Goal: Information Seeking & Learning: Learn about a topic

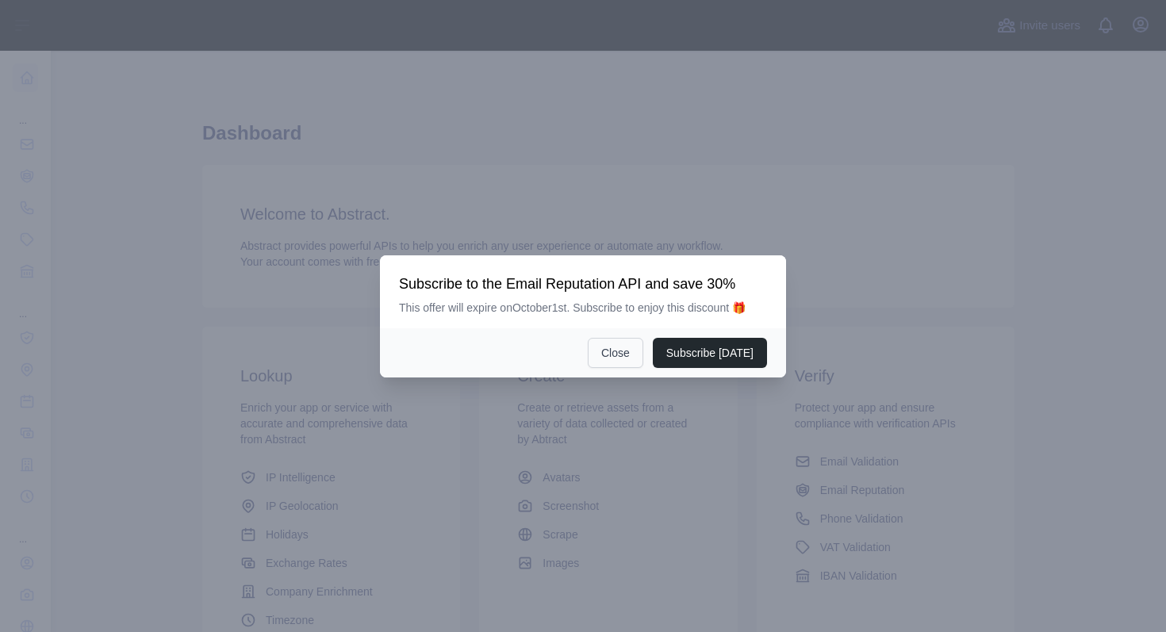
drag, startPoint x: 692, startPoint y: 358, endPoint x: 610, endPoint y: 348, distance: 83.0
click at [610, 348] on div "Subscribe [DATE] Close" at bounding box center [583, 352] width 406 height 49
click at [610, 348] on button "Close" at bounding box center [616, 353] width 56 height 30
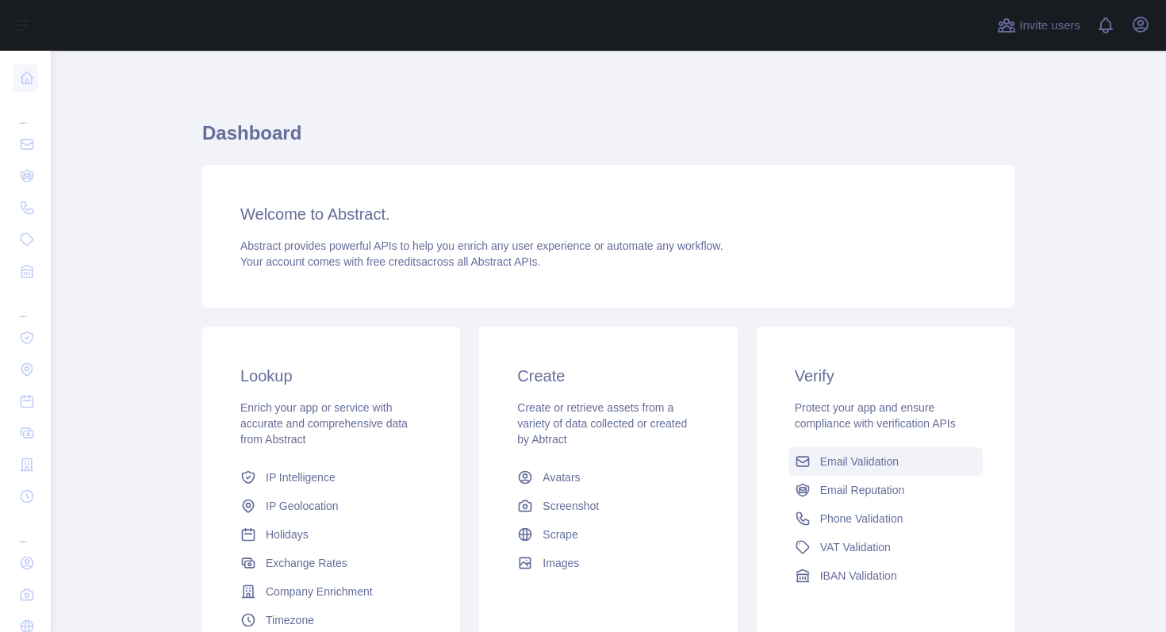
click at [871, 455] on span "Email Validation" at bounding box center [859, 462] width 79 height 16
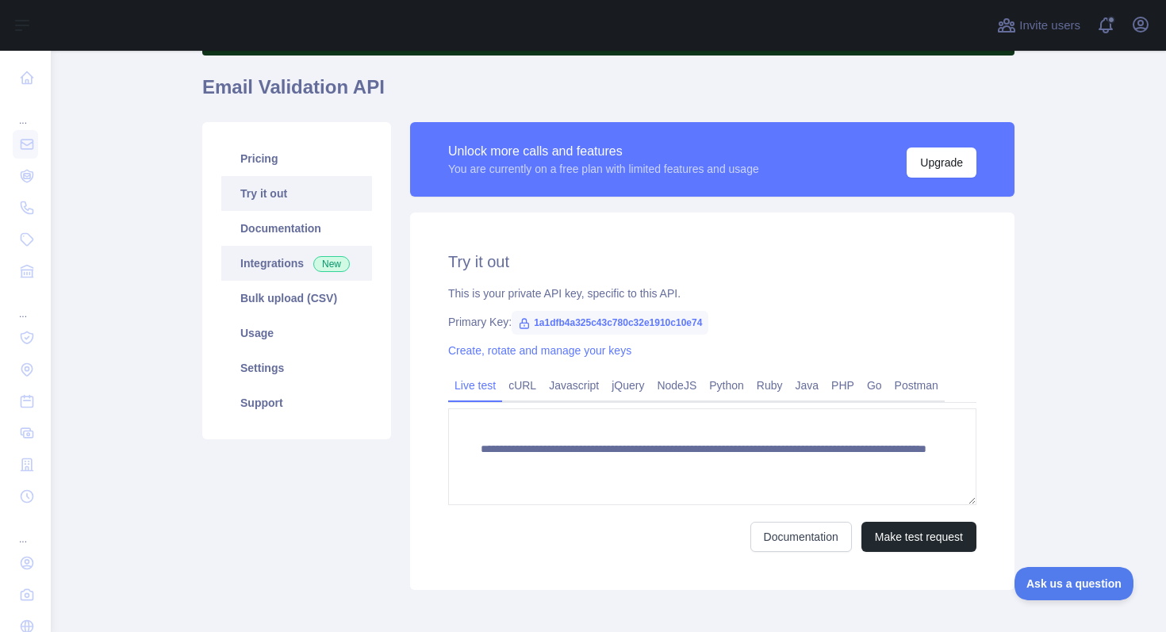
scroll to position [105, 0]
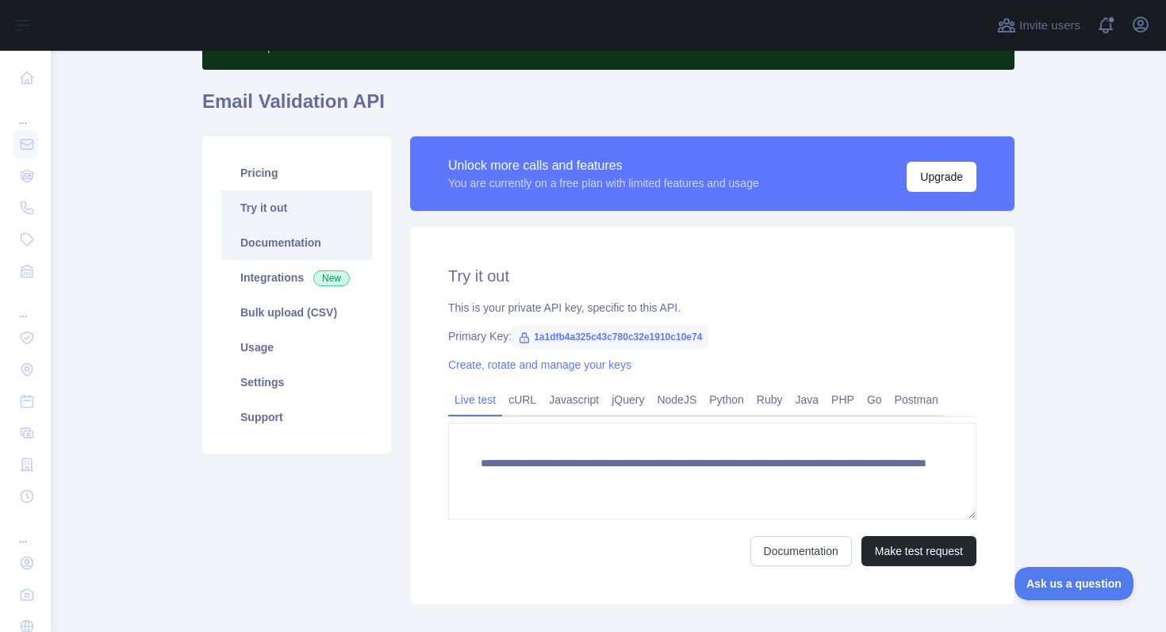
click at [252, 247] on link "Documentation" at bounding box center [296, 242] width 151 height 35
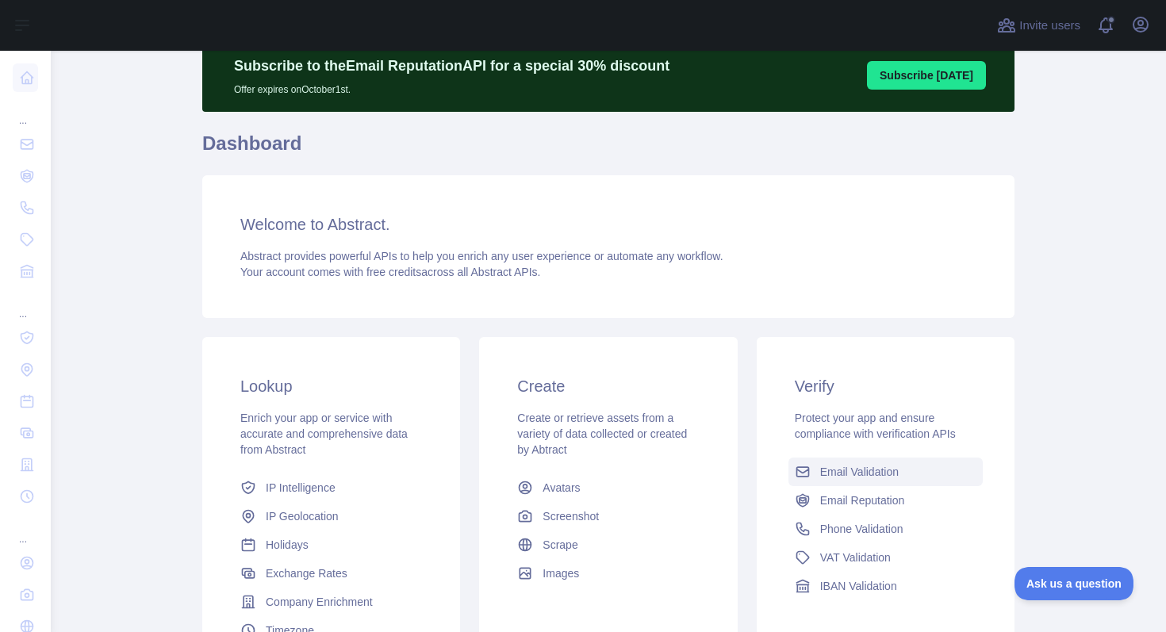
scroll to position [133, 0]
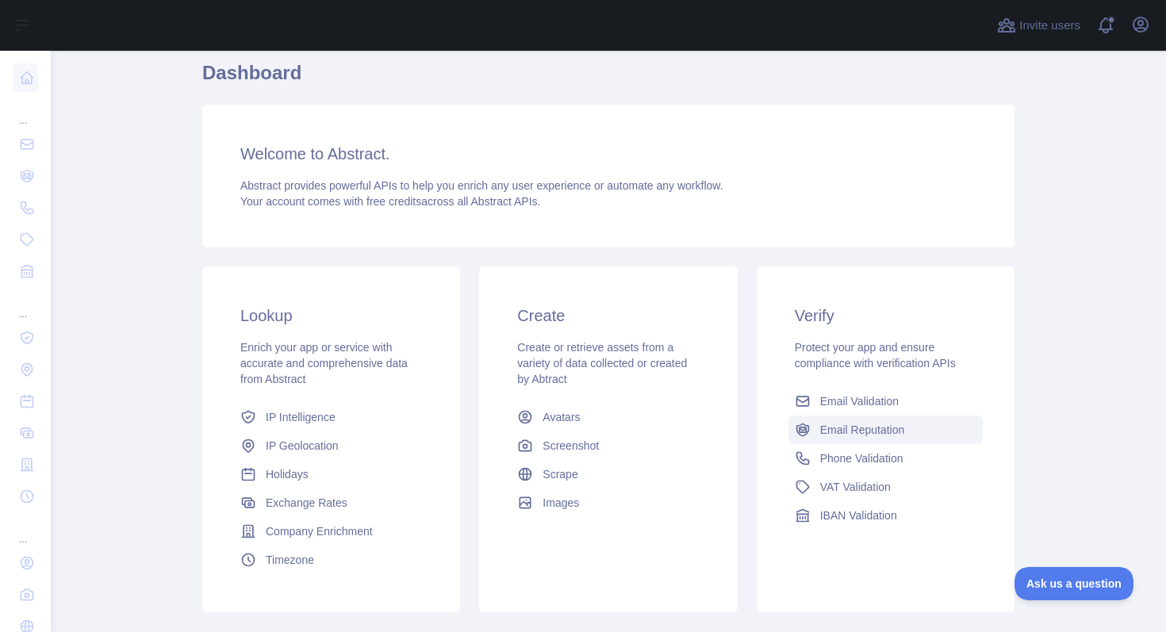
click at [870, 438] on link "Email Reputation" at bounding box center [885, 430] width 194 height 29
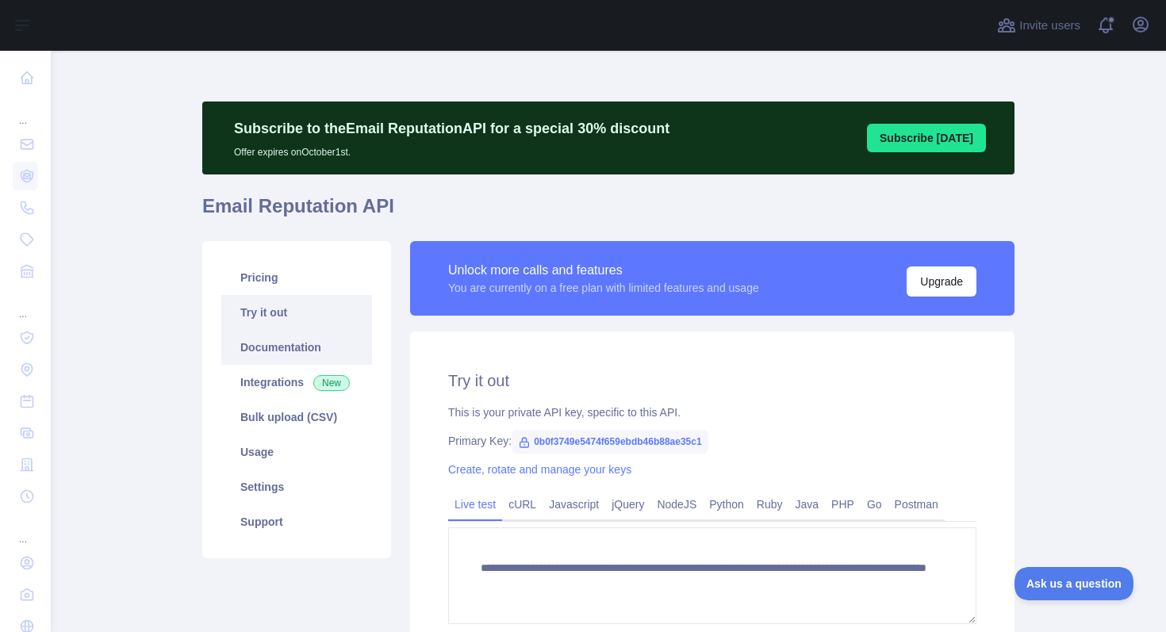
click at [272, 351] on link "Documentation" at bounding box center [296, 347] width 151 height 35
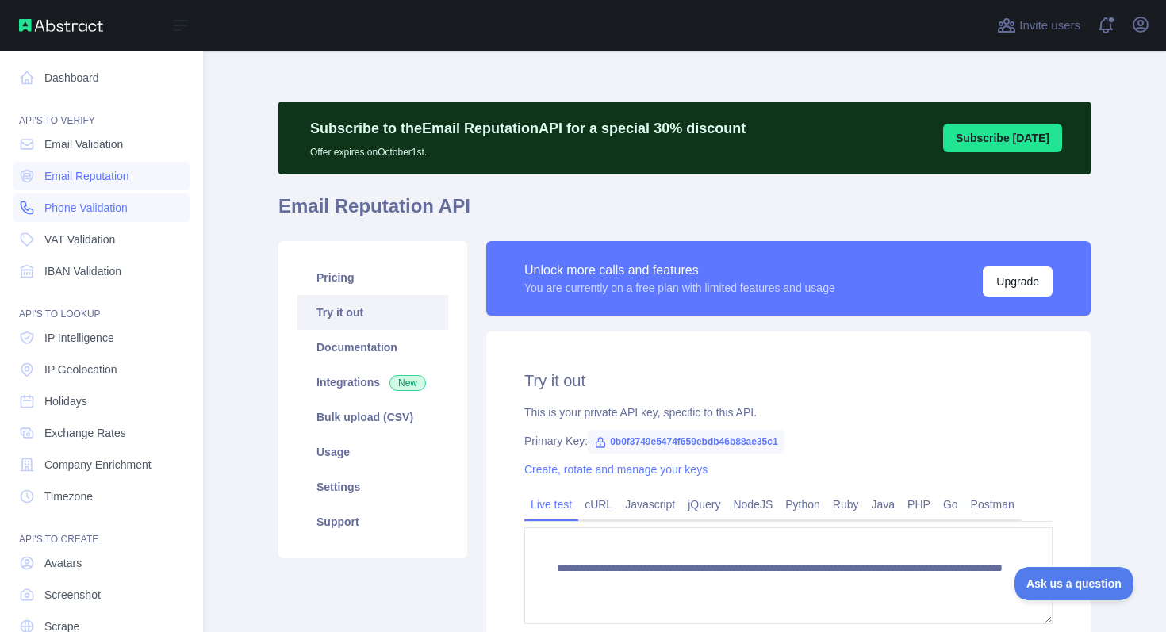
click at [75, 212] on span "Phone Validation" at bounding box center [85, 208] width 83 height 16
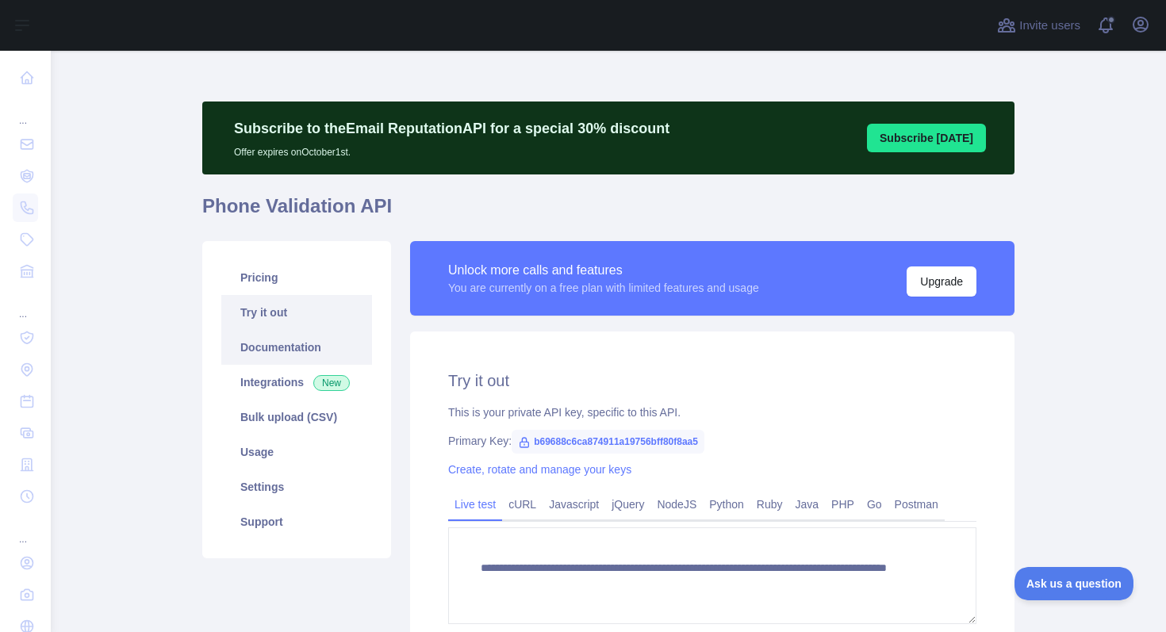
click at [289, 351] on link "Documentation" at bounding box center [296, 347] width 151 height 35
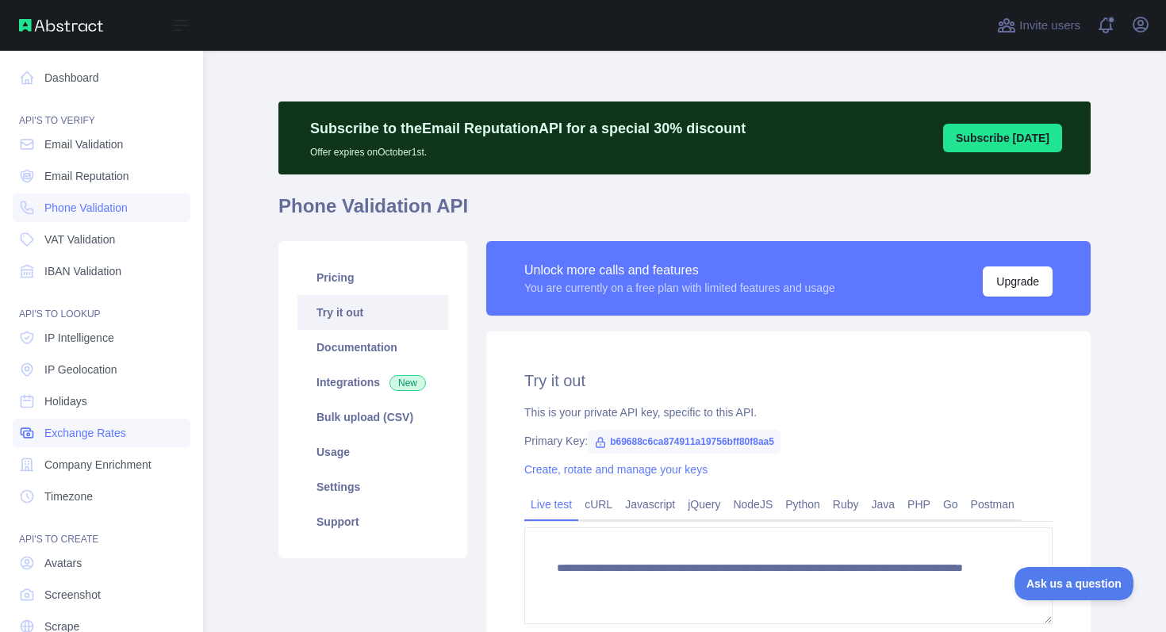
click at [101, 431] on span "Exchange Rates" at bounding box center [85, 433] width 82 height 16
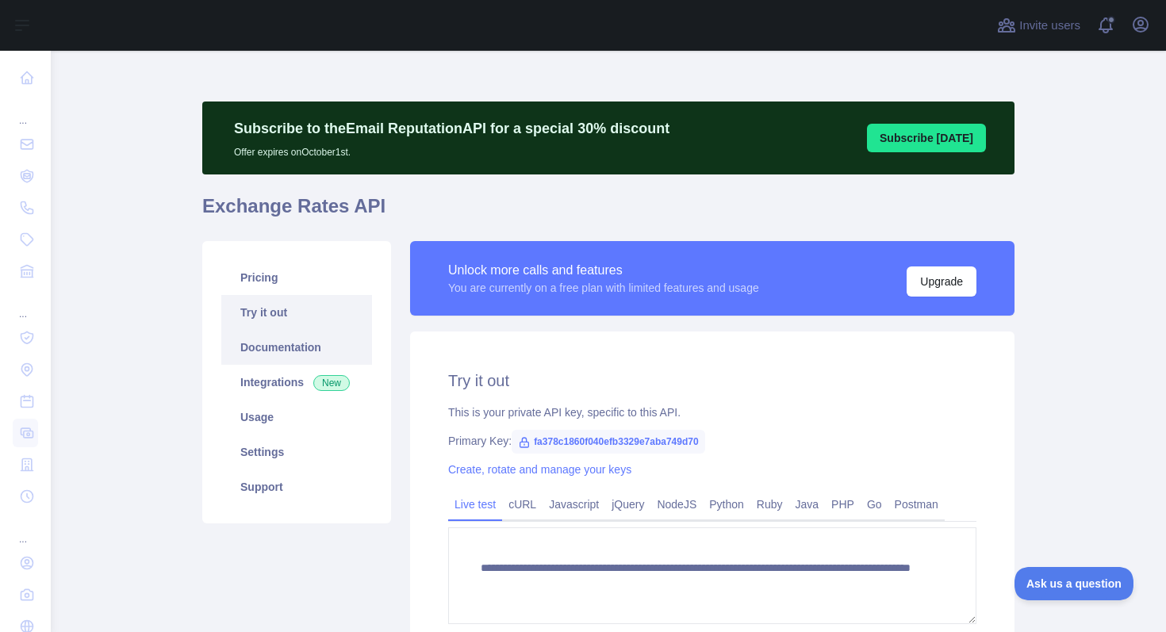
click at [301, 351] on link "Documentation" at bounding box center [296, 347] width 151 height 35
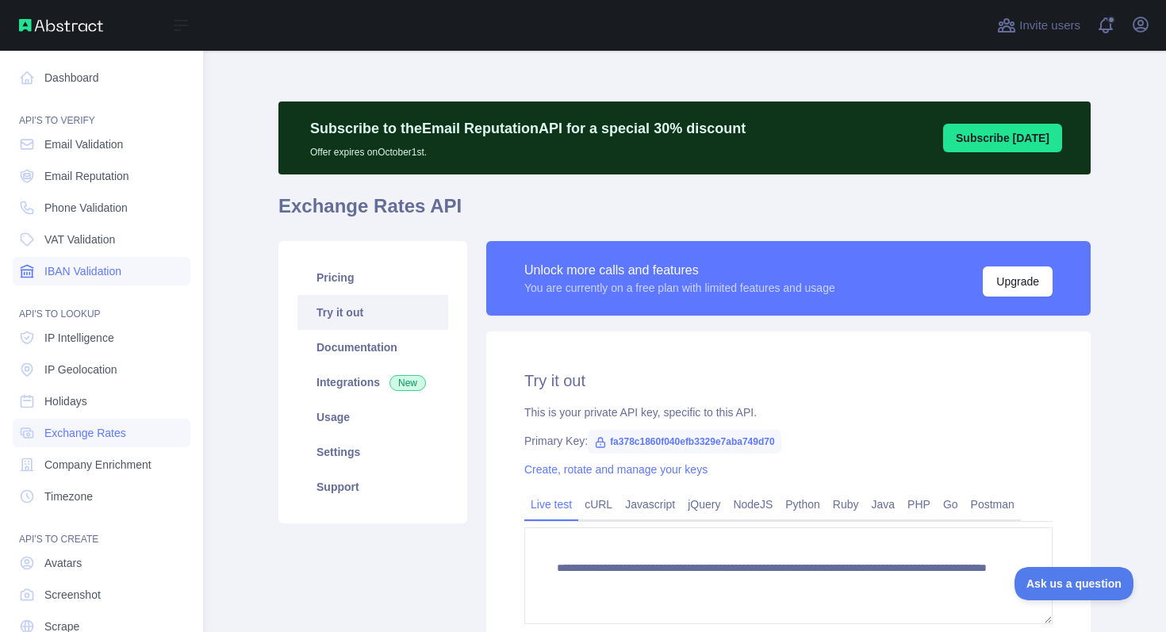
click at [96, 267] on span "IBAN Validation" at bounding box center [82, 271] width 77 height 16
click at [97, 467] on span "Company Enrichment" at bounding box center [97, 465] width 107 height 16
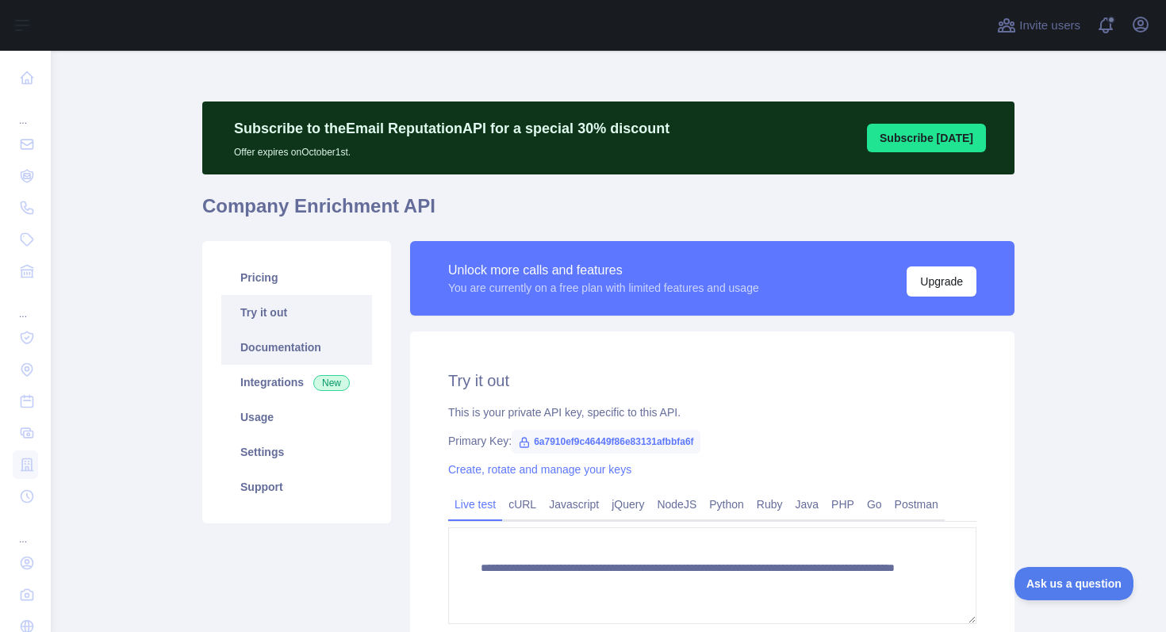
click at [290, 340] on link "Documentation" at bounding box center [296, 347] width 151 height 35
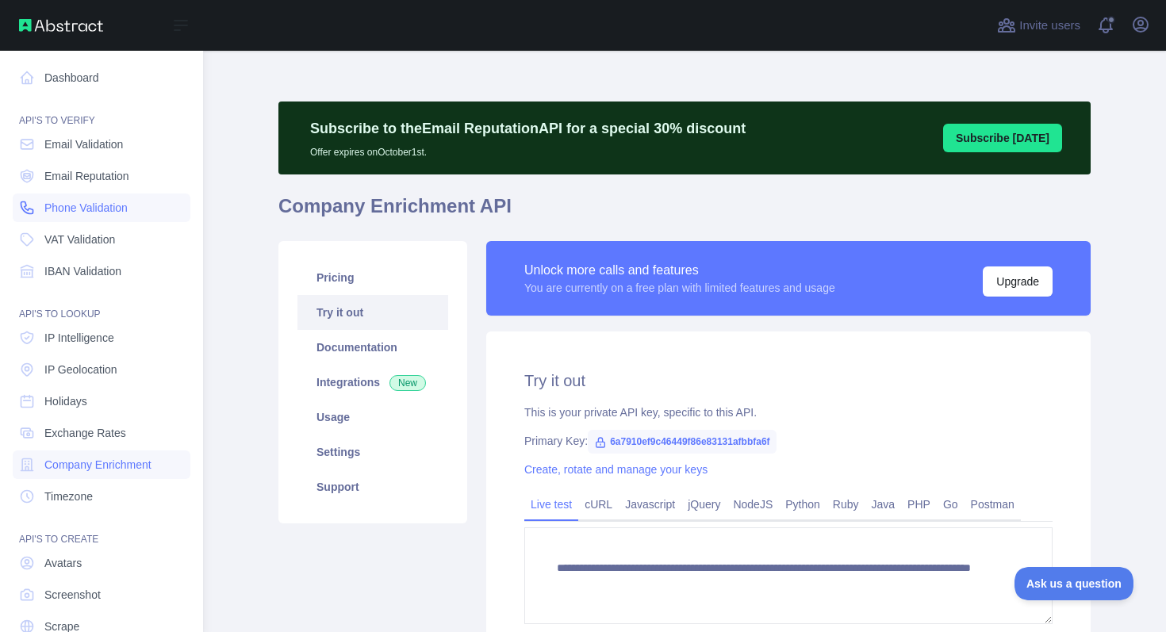
click at [102, 210] on span "Phone Validation" at bounding box center [85, 208] width 83 height 16
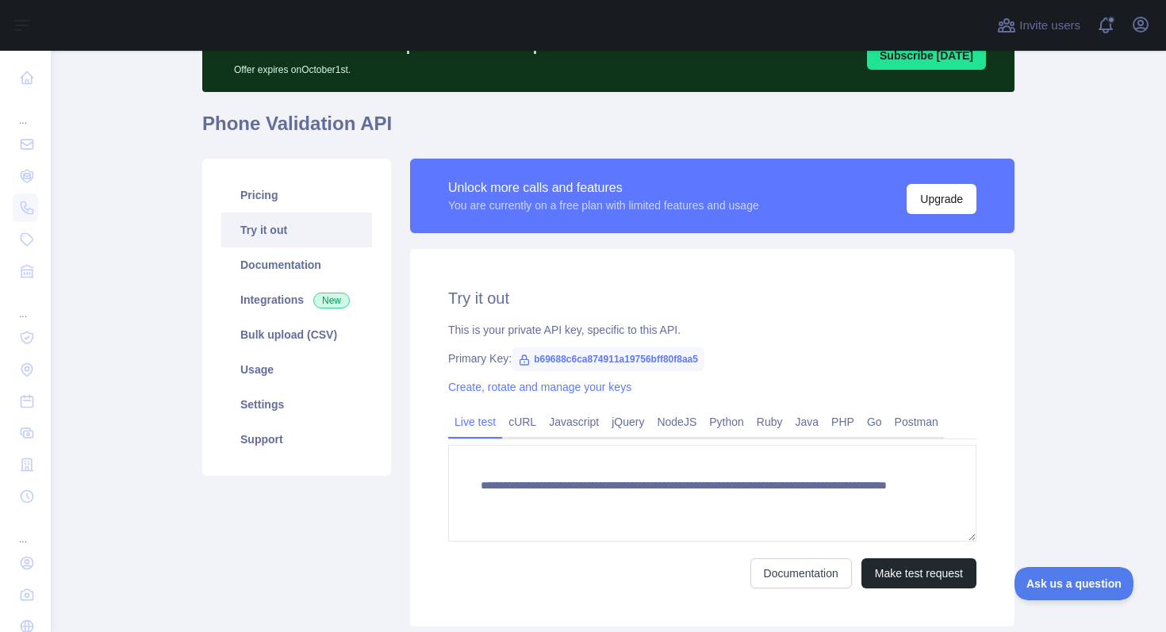
scroll to position [103, 0]
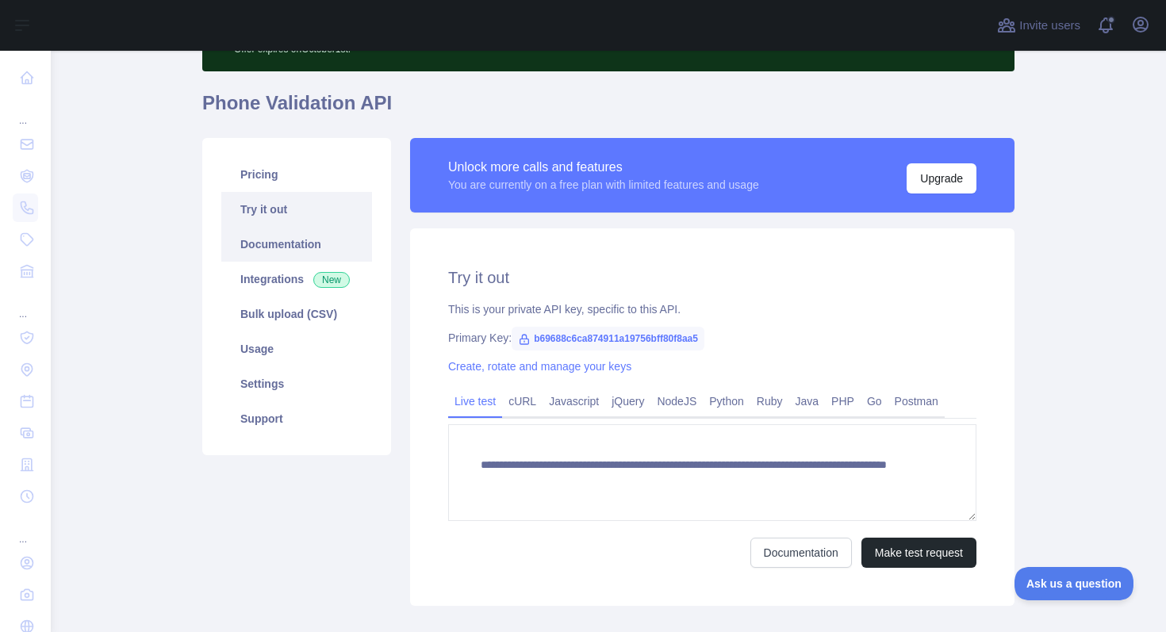
click at [266, 246] on link "Documentation" at bounding box center [296, 244] width 151 height 35
